Goal: Answer question/provide support

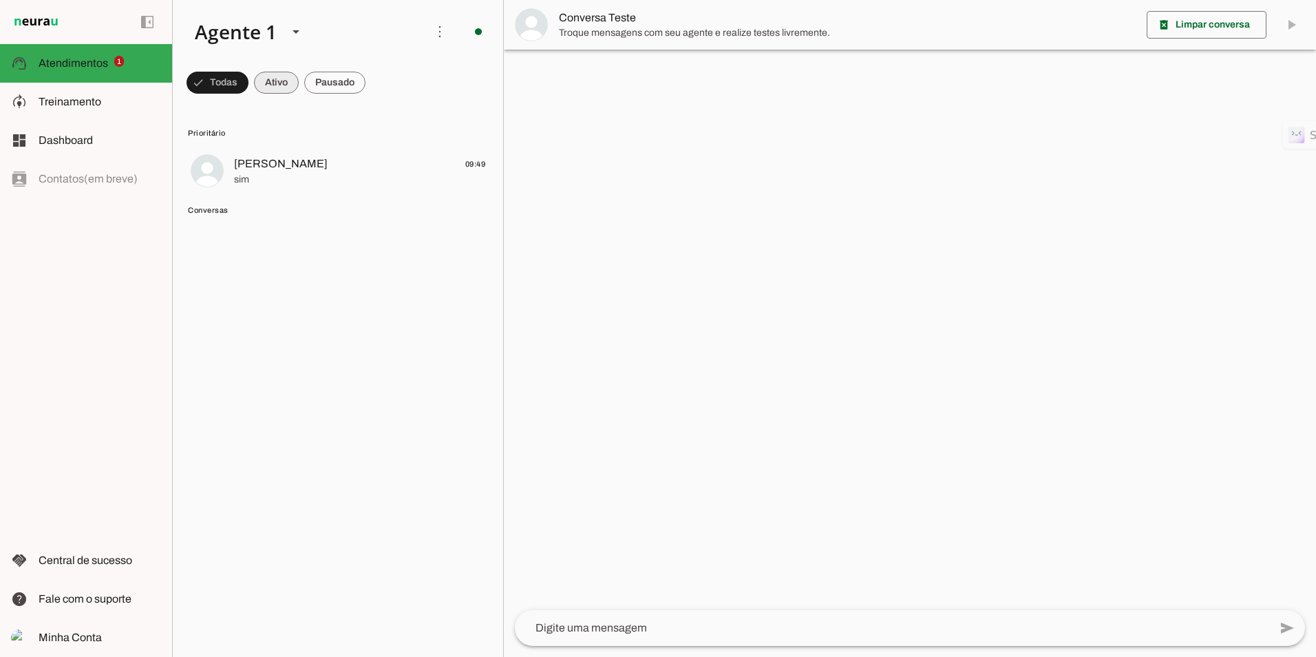
click at [276, 177] on span "sim" at bounding box center [359, 180] width 251 height 14
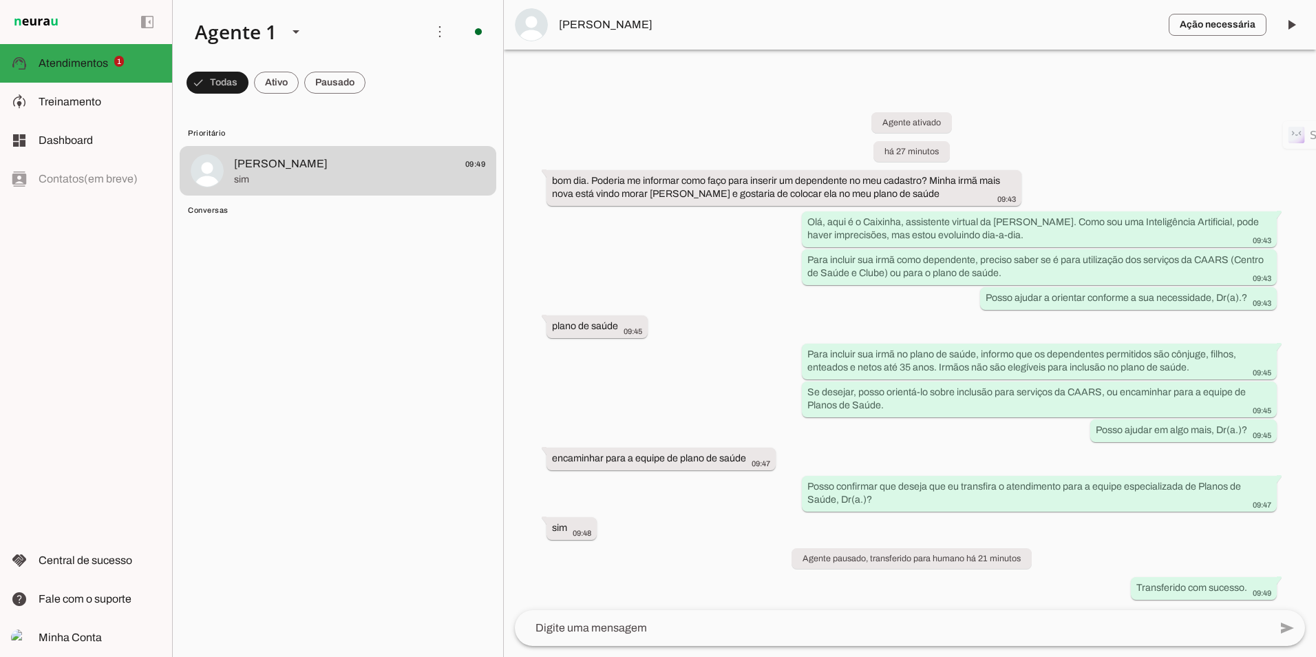
click at [599, 29] on span "[PERSON_NAME]" at bounding box center [858, 25] width 599 height 17
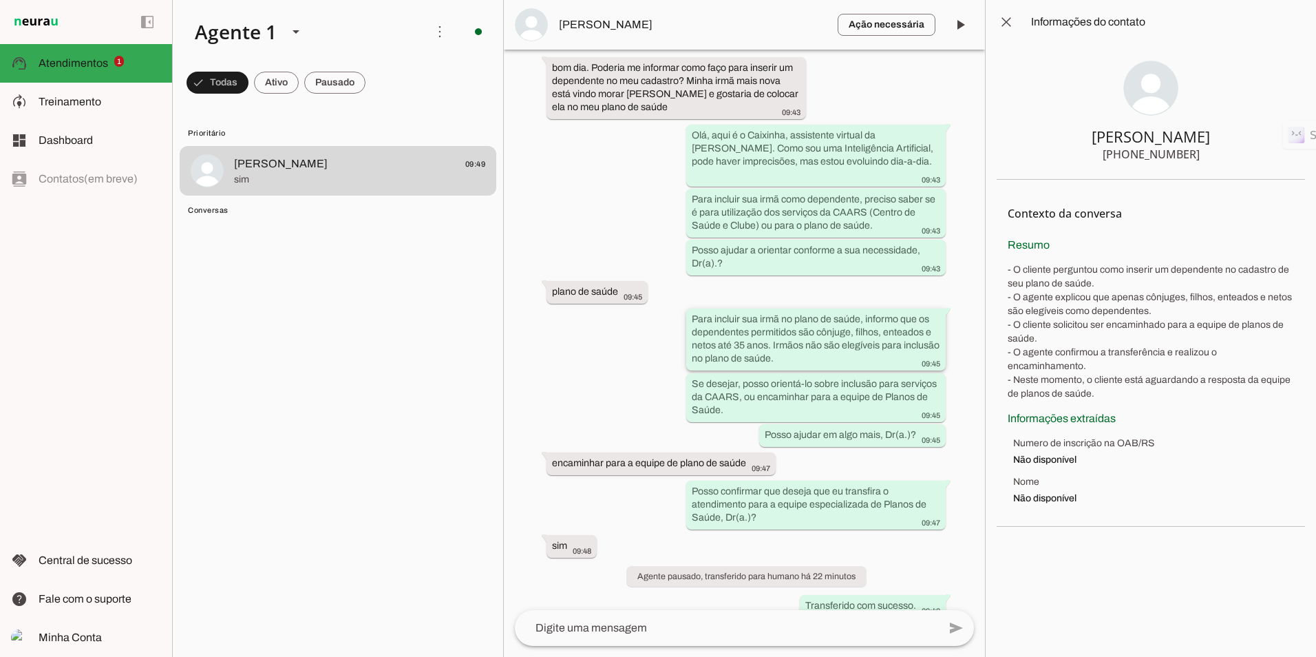
scroll to position [85, 0]
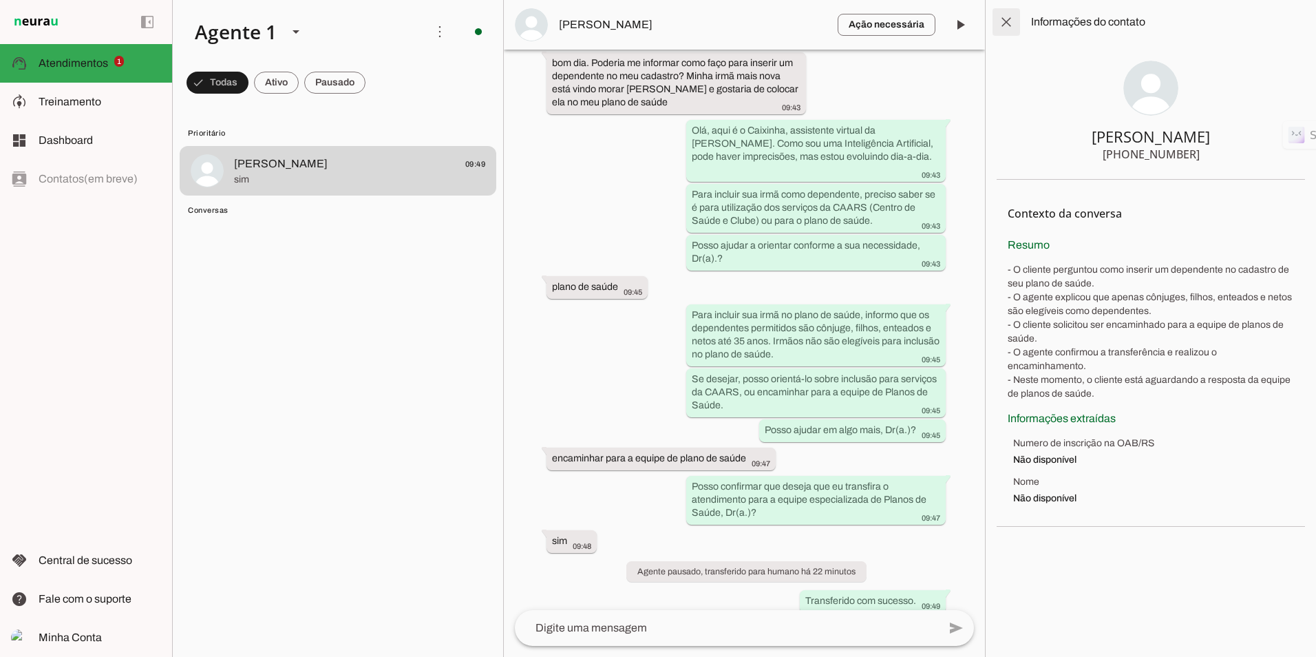
click at [1004, 21] on span at bounding box center [1006, 22] width 33 height 33
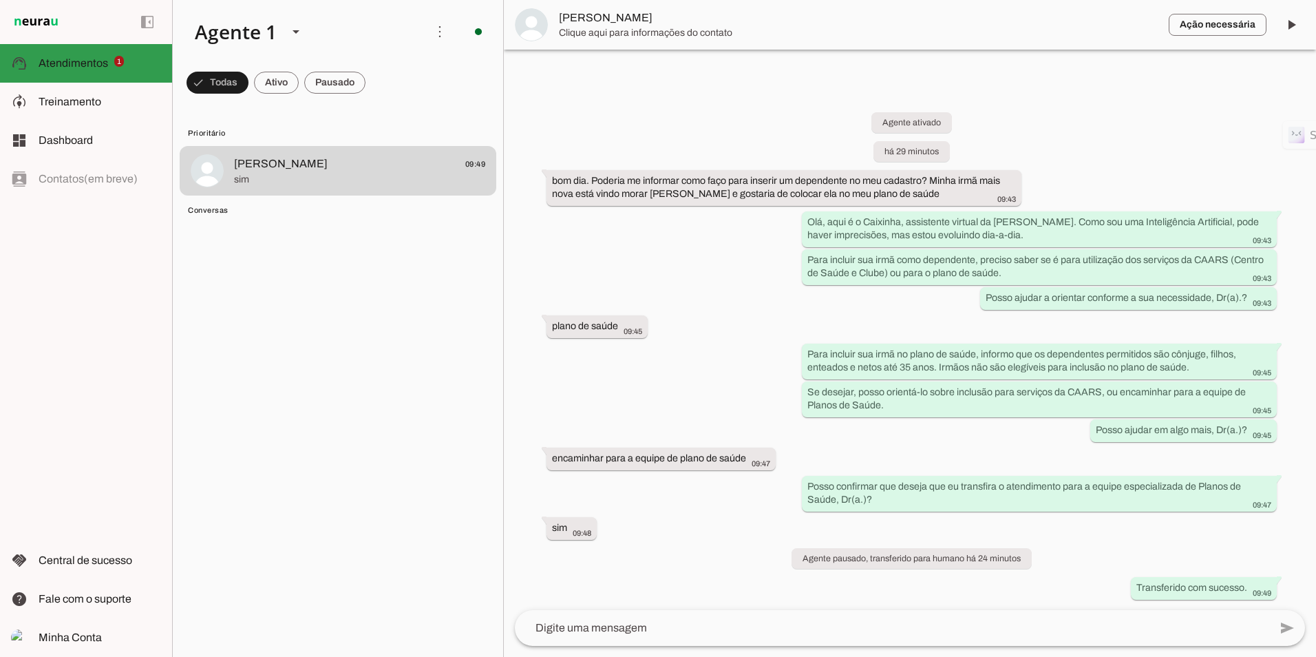
click at [72, 55] on slot at bounding box center [100, 63] width 123 height 17
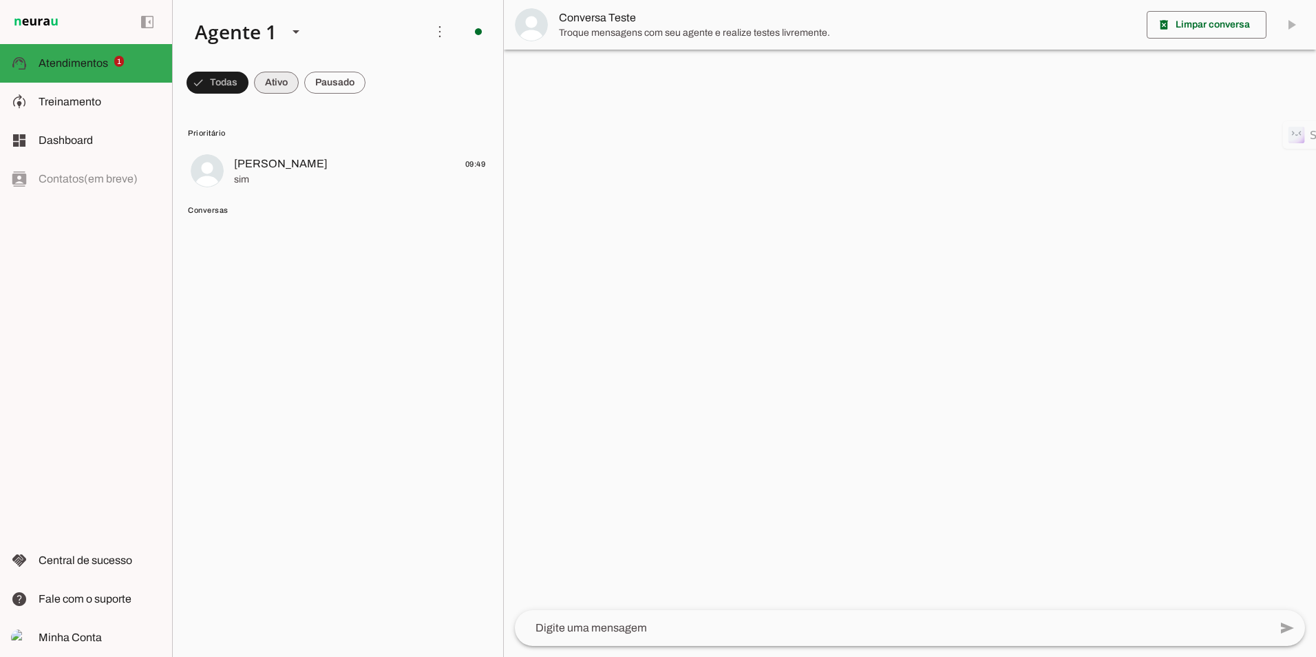
click at [249, 81] on span at bounding box center [218, 82] width 62 height 33
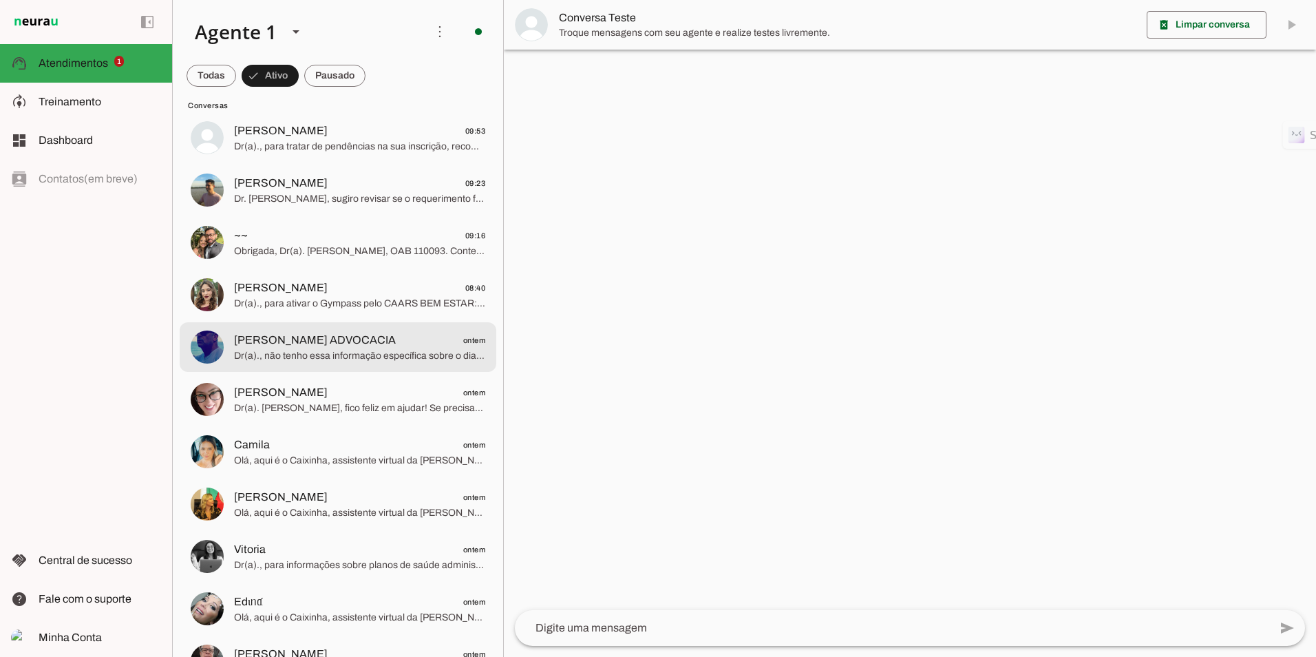
scroll to position [69, 0]
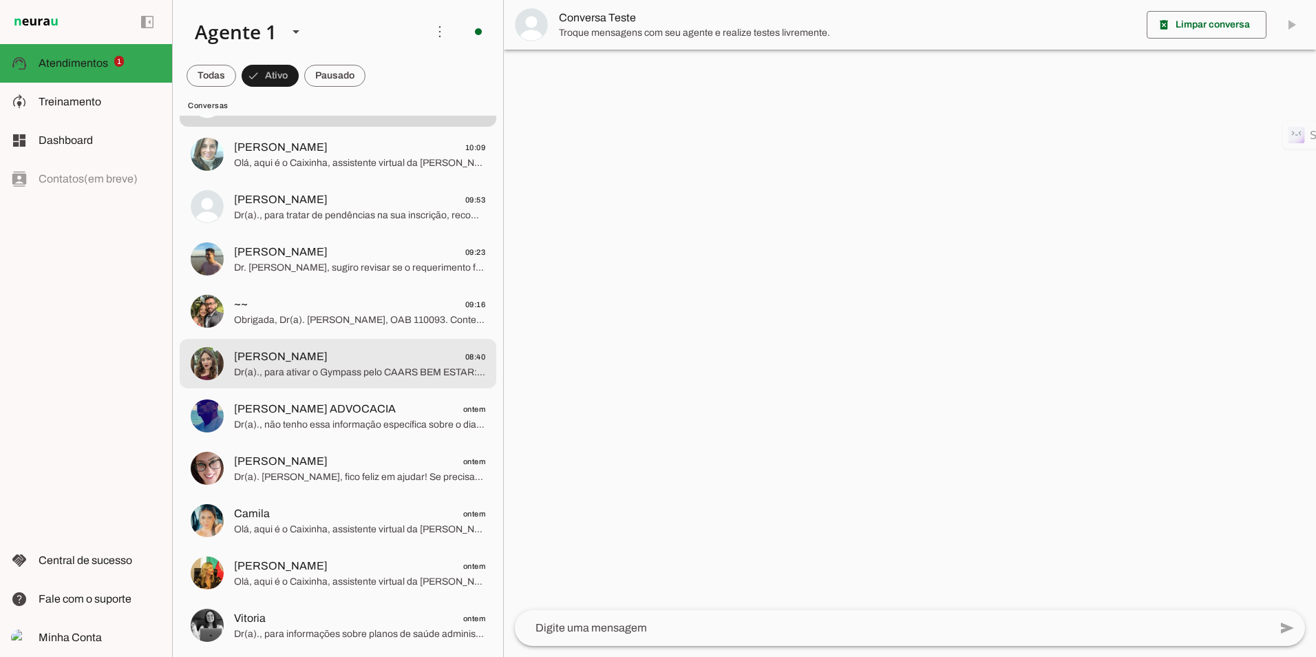
click at [306, 351] on span "[PERSON_NAME]" at bounding box center [281, 356] width 94 height 17
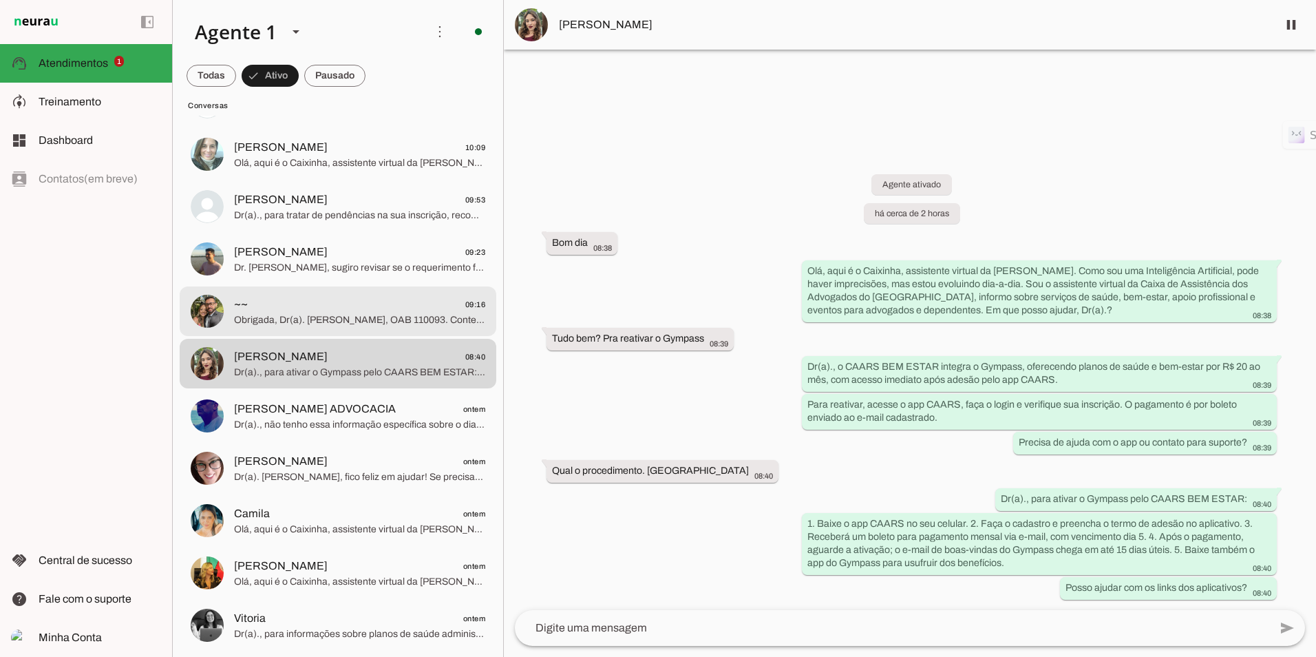
click at [341, 305] on span "~~ 09:16" at bounding box center [359, 304] width 251 height 17
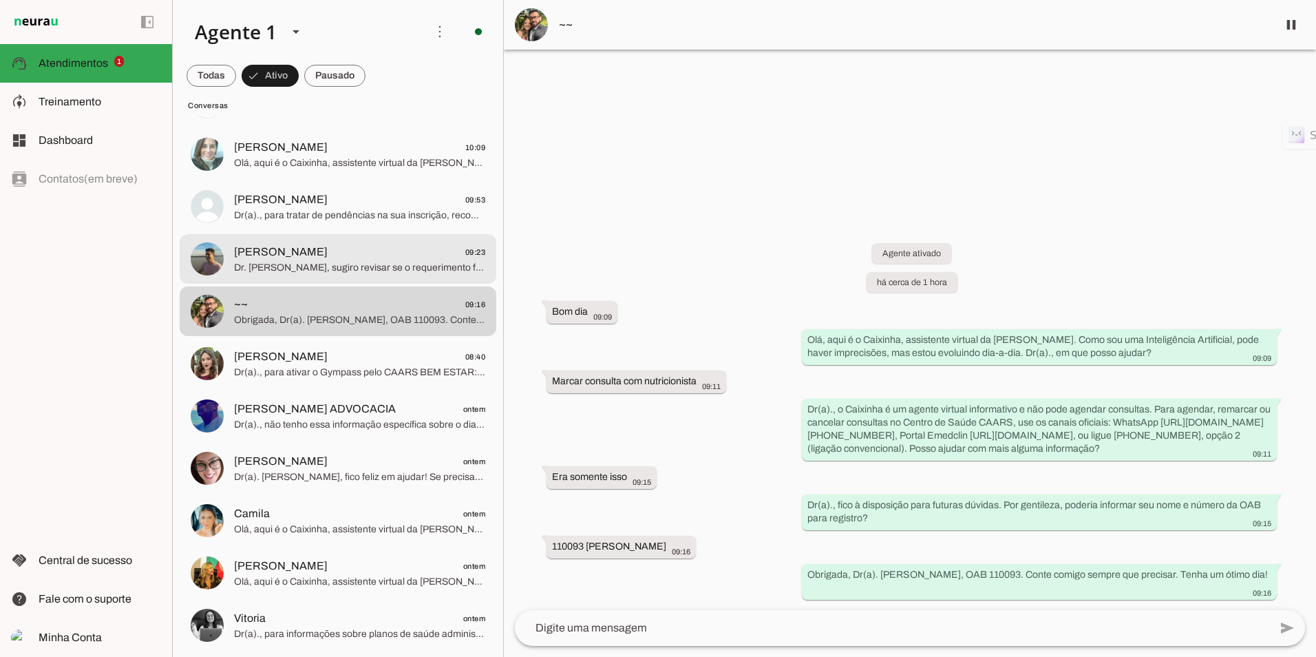
click at [306, 262] on span "Dr. [PERSON_NAME], sugiro revisar se o requerimento foi enviado corretamente pe…" at bounding box center [359, 268] width 251 height 14
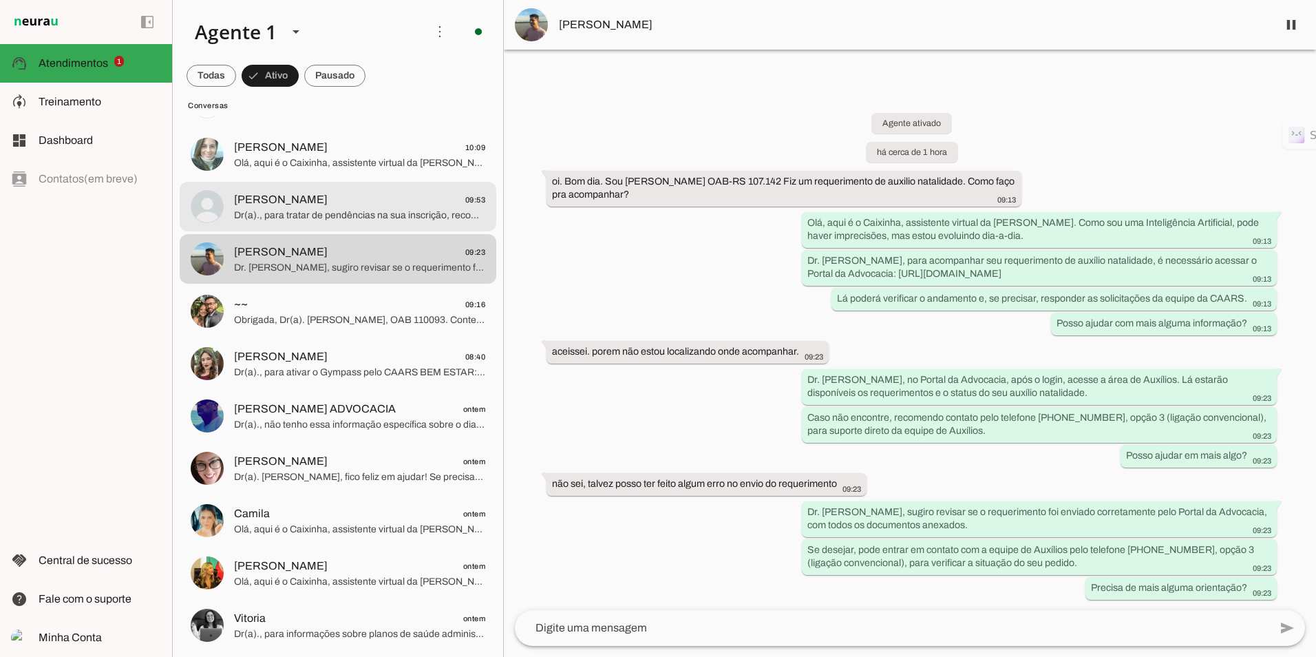
click at [399, 211] on span "Dr(a)., para tratar de pendências na sua inscrição, recomendo que entre em cont…" at bounding box center [359, 216] width 251 height 14
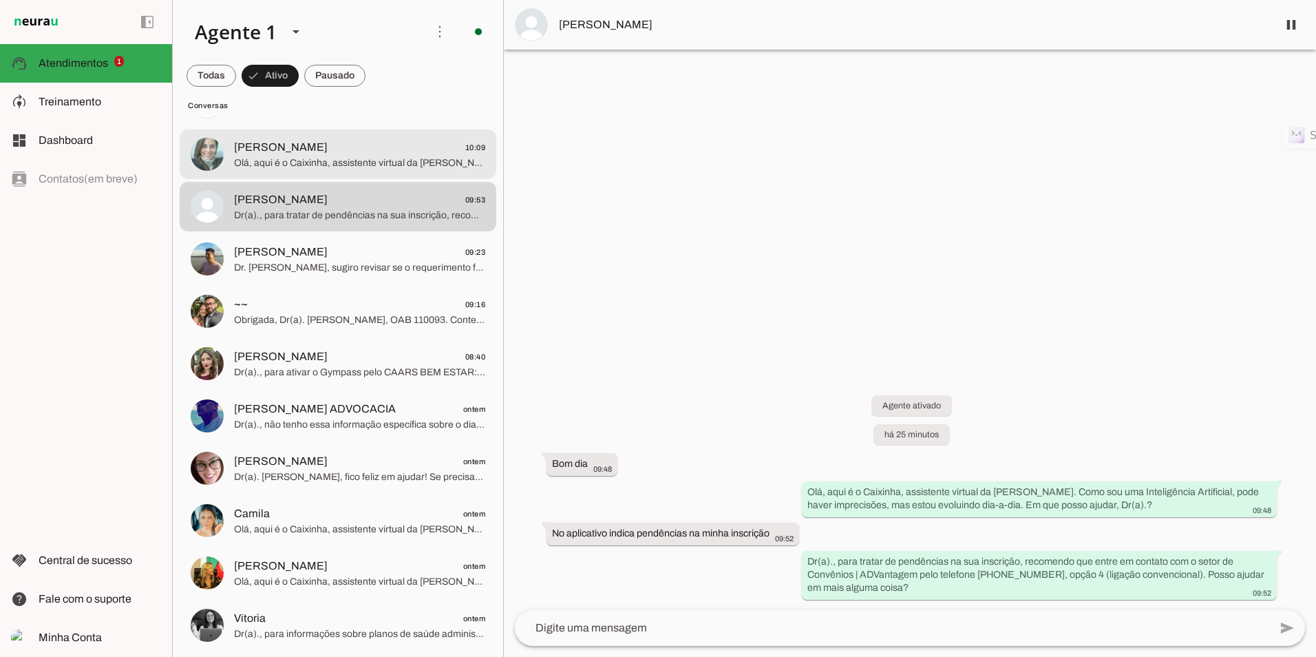
click at [319, 165] on span "Olá, aqui é o Caixinha, assistente virtual da [PERSON_NAME]. Como sou uma Intel…" at bounding box center [359, 163] width 251 height 14
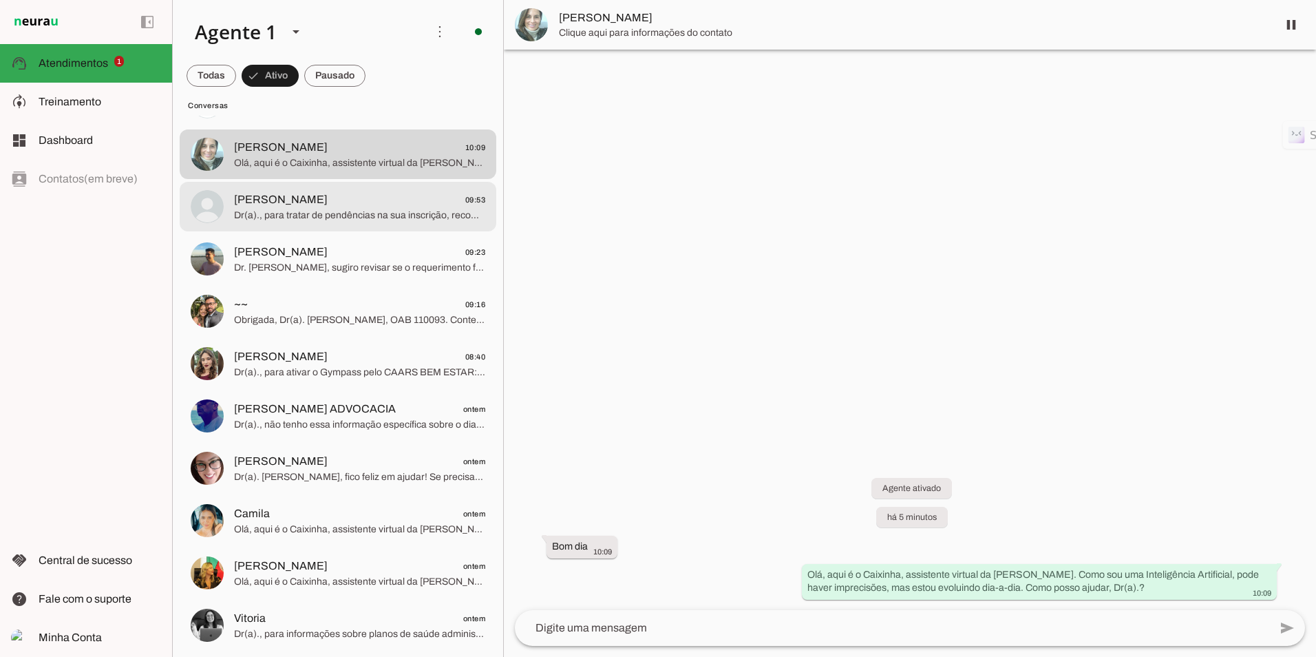
click at [319, 211] on span "Dr(a)., para tratar de pendências na sua inscrição, recomendo que entre em cont…" at bounding box center [359, 216] width 251 height 14
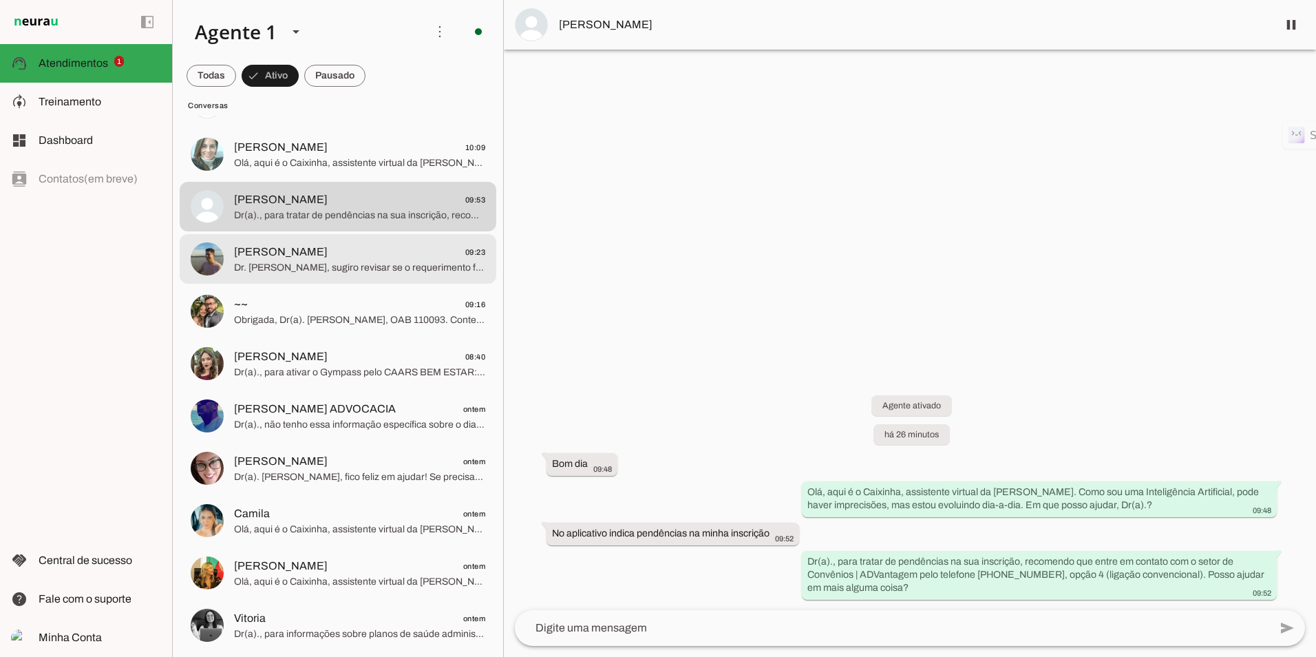
click at [325, 127] on md-item "[PERSON_NAME] 09:23 Dr. [PERSON_NAME], sugiro revisar se o requerimento foi env…" at bounding box center [338, 102] width 317 height 50
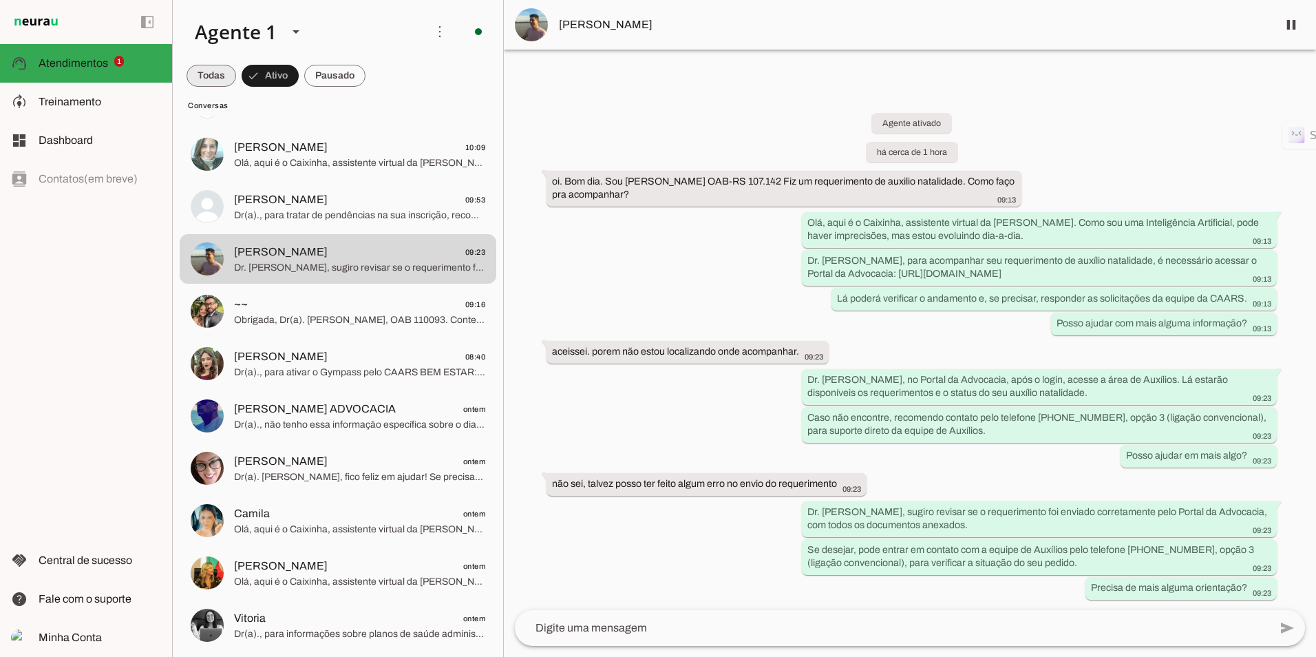
click at [211, 75] on span at bounding box center [212, 75] width 50 height 33
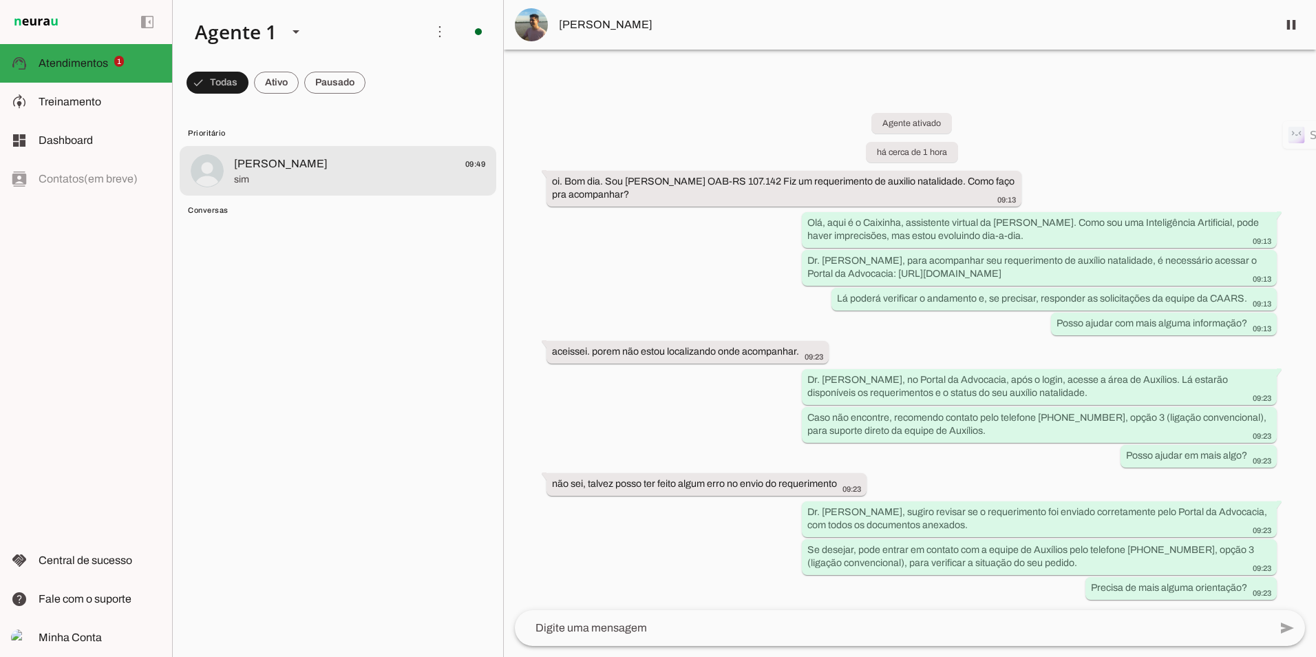
click at [305, 163] on span "[PERSON_NAME]" at bounding box center [281, 164] width 94 height 17
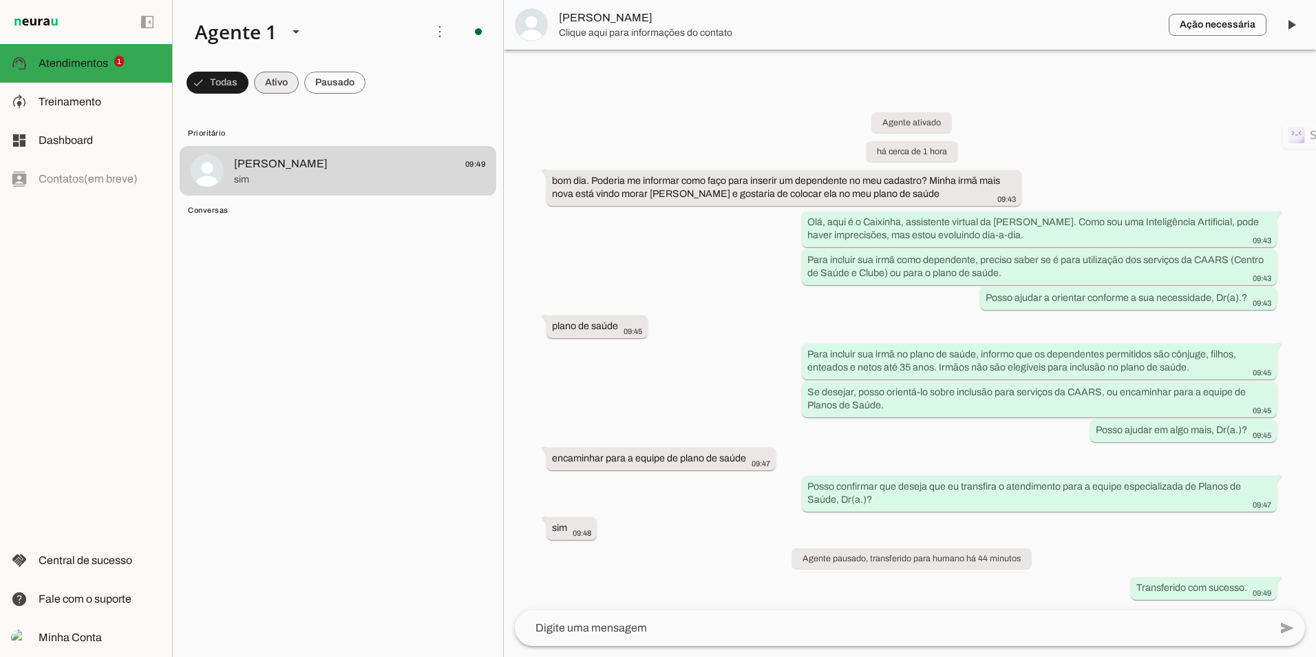
click at [249, 79] on span at bounding box center [218, 82] width 62 height 33
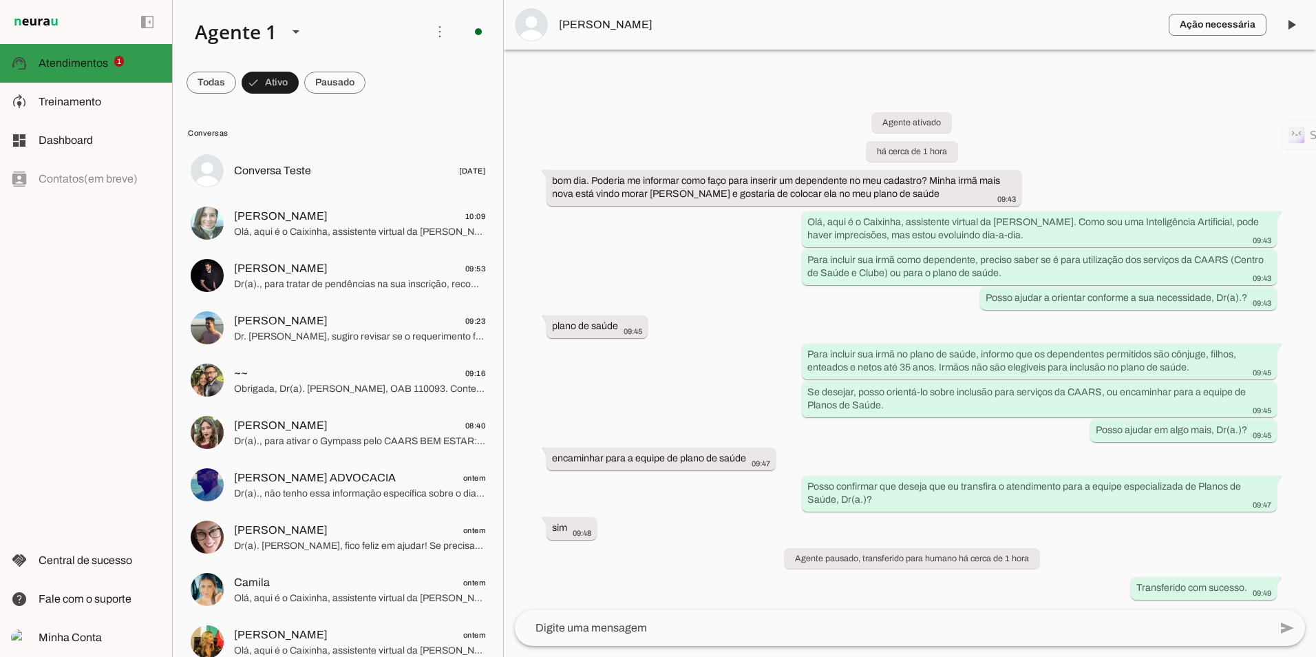
click at [50, 70] on slot at bounding box center [100, 63] width 123 height 17
